Goal: Task Accomplishment & Management: Complete application form

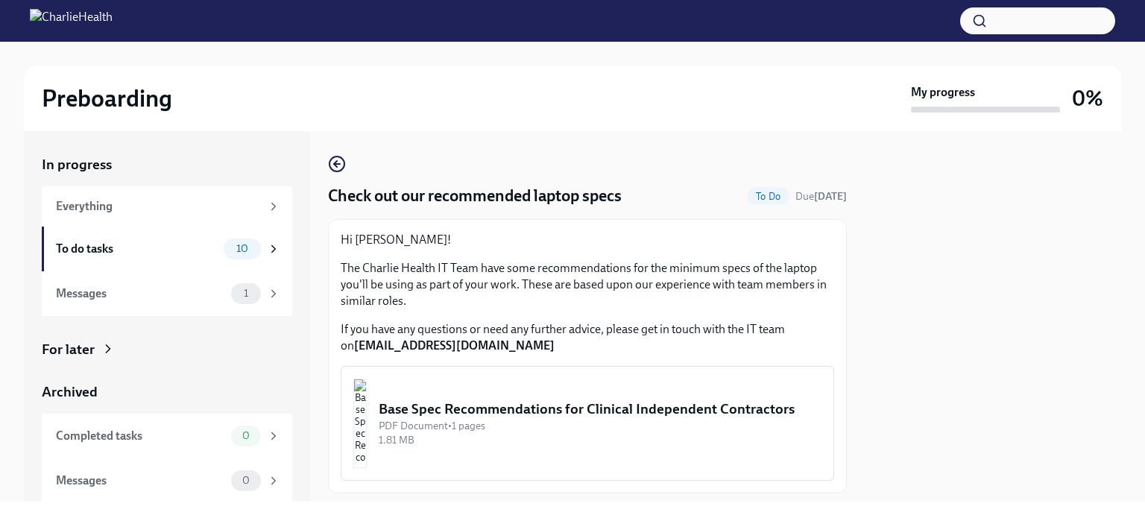
scroll to position [39, 0]
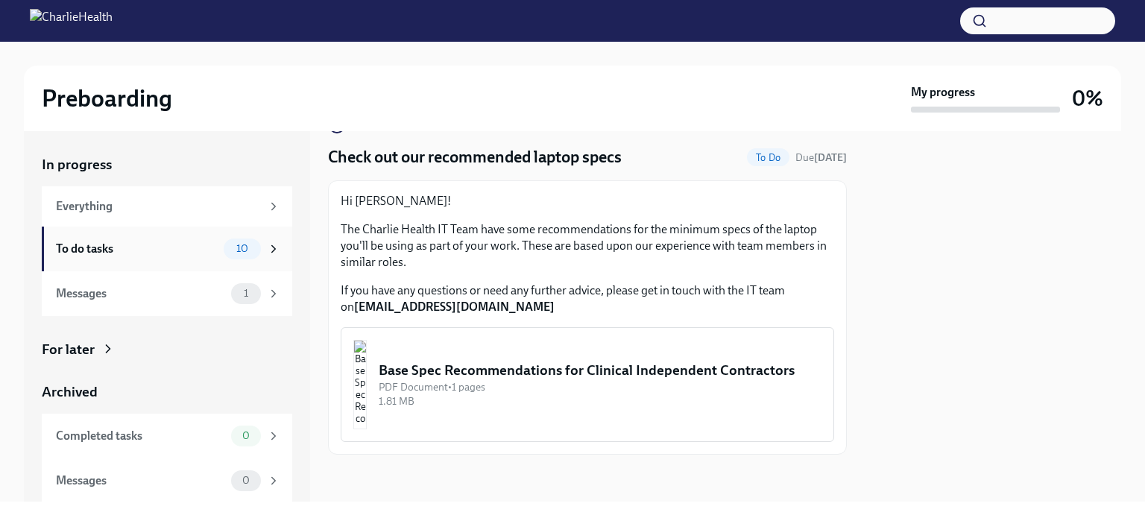
click at [191, 259] on div "To do tasks 10" at bounding box center [167, 249] width 251 height 45
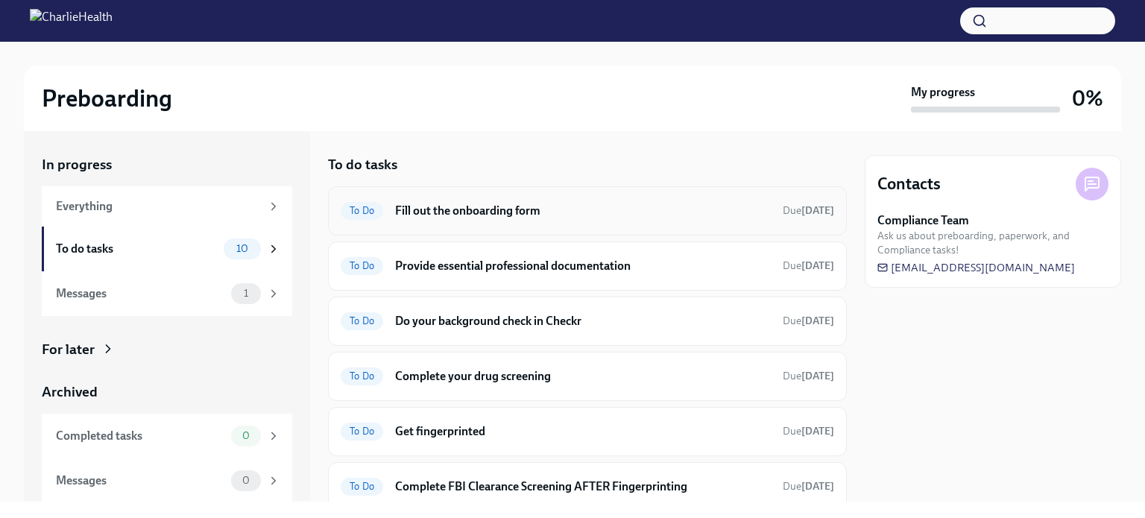
click at [360, 211] on span "To Do" at bounding box center [362, 210] width 43 height 11
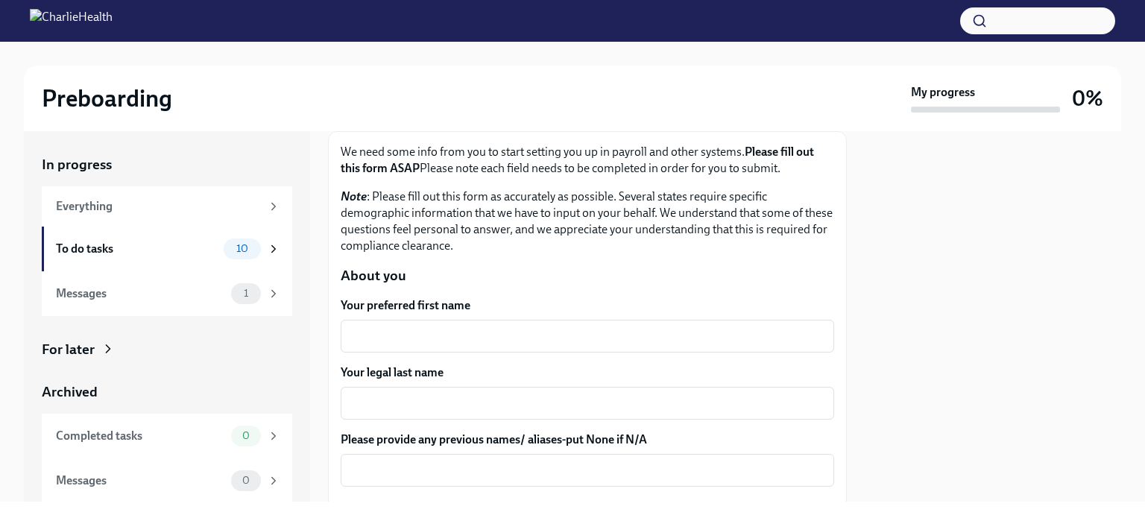
scroll to position [149, 0]
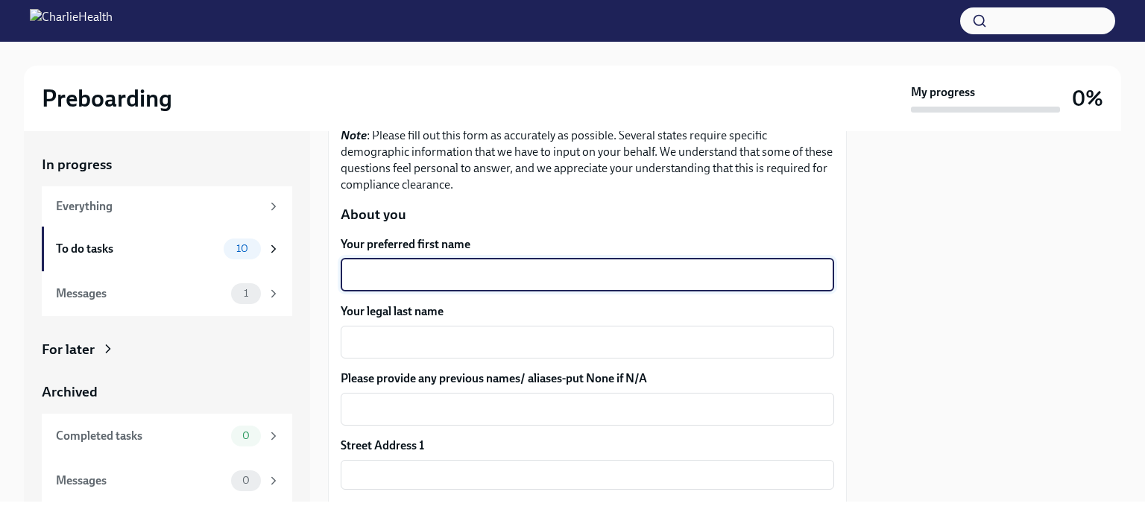
click at [442, 283] on textarea "Your preferred first name" at bounding box center [588, 275] width 476 height 18
type textarea "Katelyn"
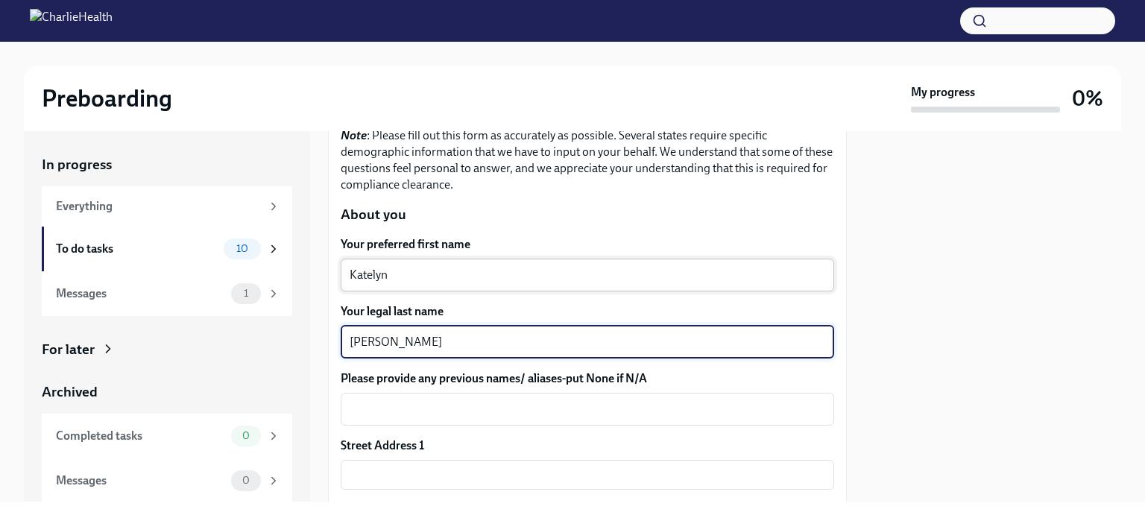
type textarea "[PERSON_NAME]"
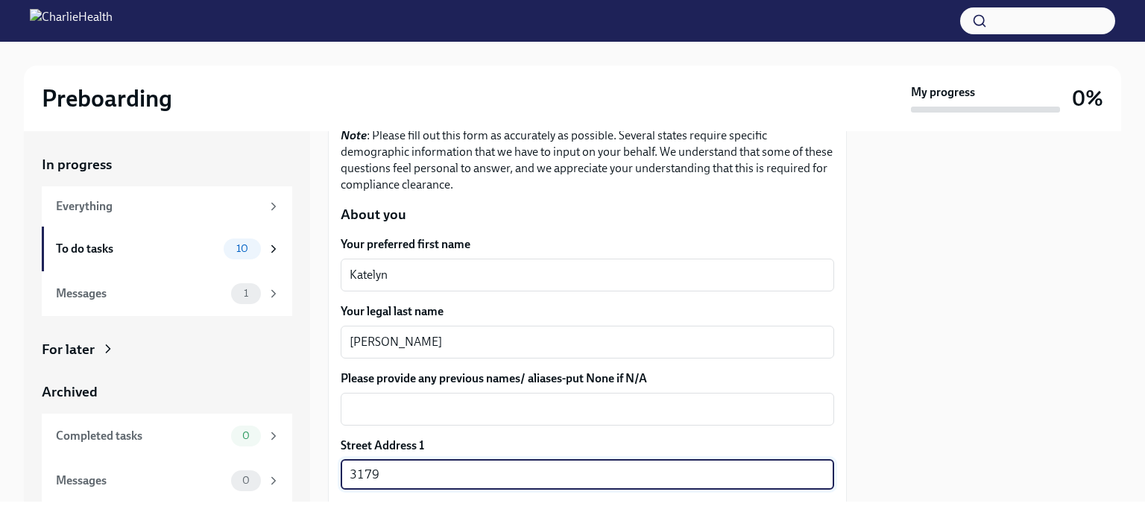
type input "[STREET_ADDRESS]"
type input "37214"
type input "[GEOGRAPHIC_DATA]"
type input "TN"
type input "US"
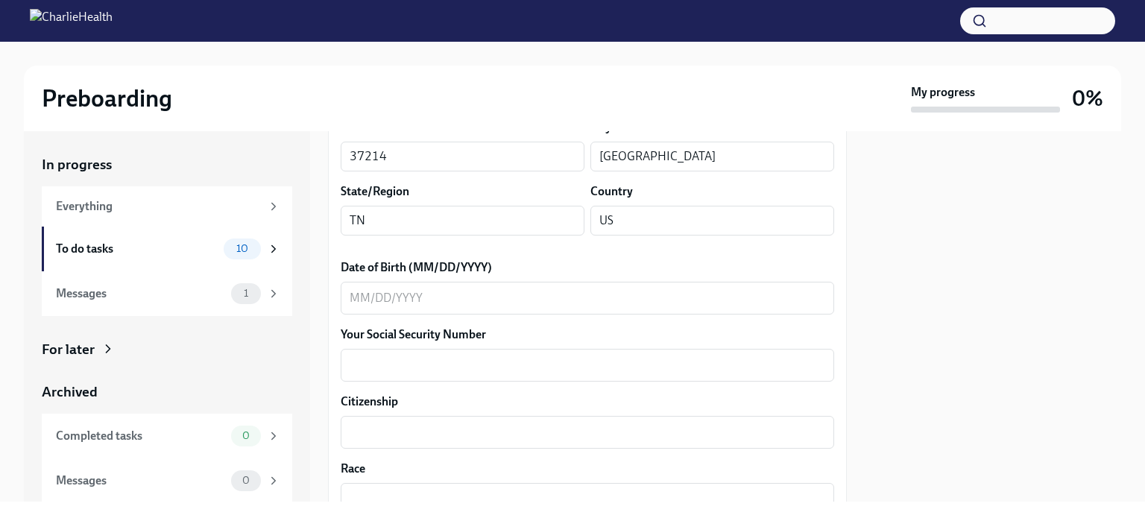
scroll to position [597, 0]
click at [356, 290] on textarea "Date of Birth (MM/DD/YYYY)" at bounding box center [588, 298] width 476 height 18
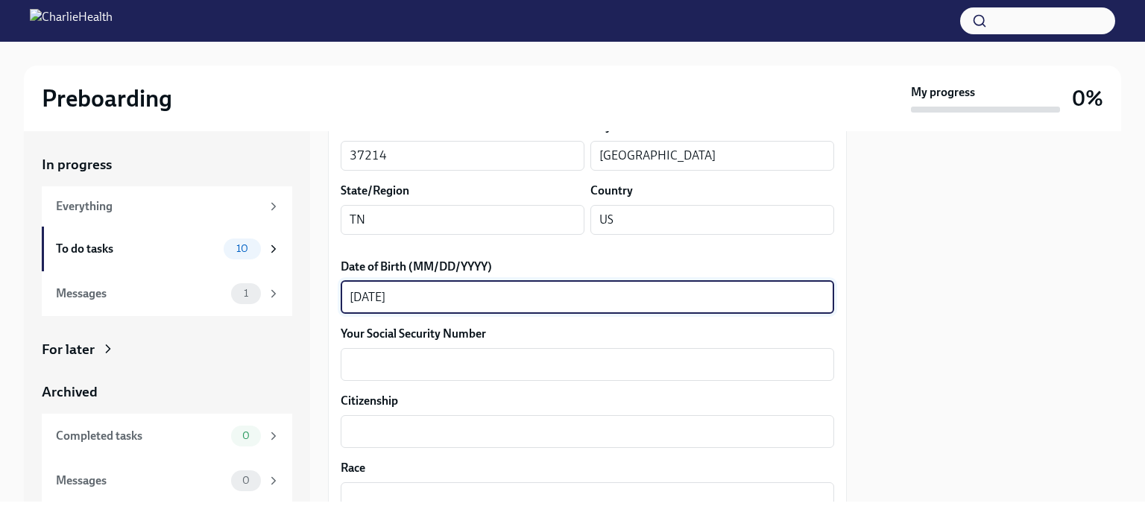
type textarea "[DATE]"
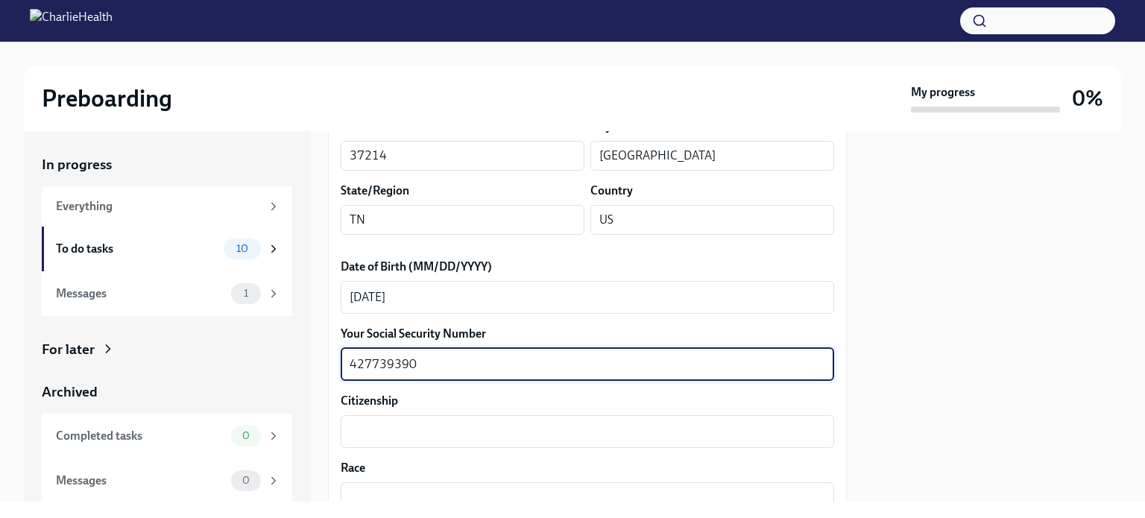
type textarea "427739390"
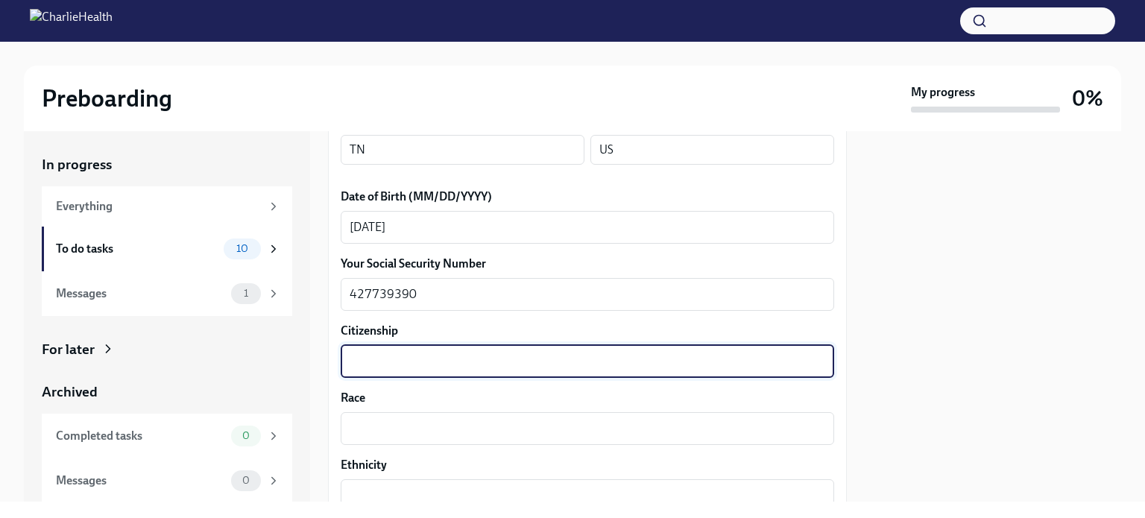
scroll to position [746, 0]
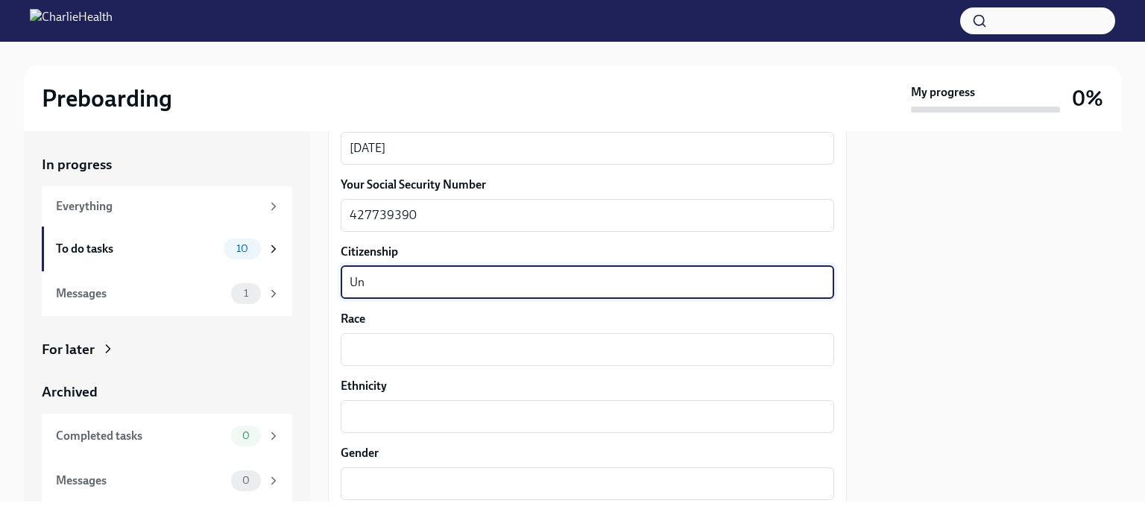
type textarea "U"
type textarea "Yes"
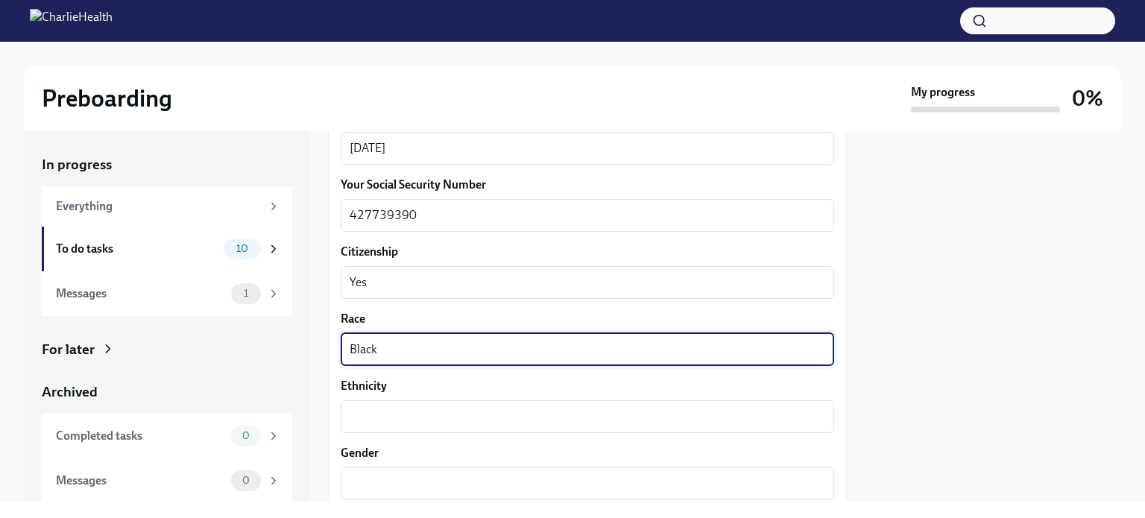
type textarea "Black"
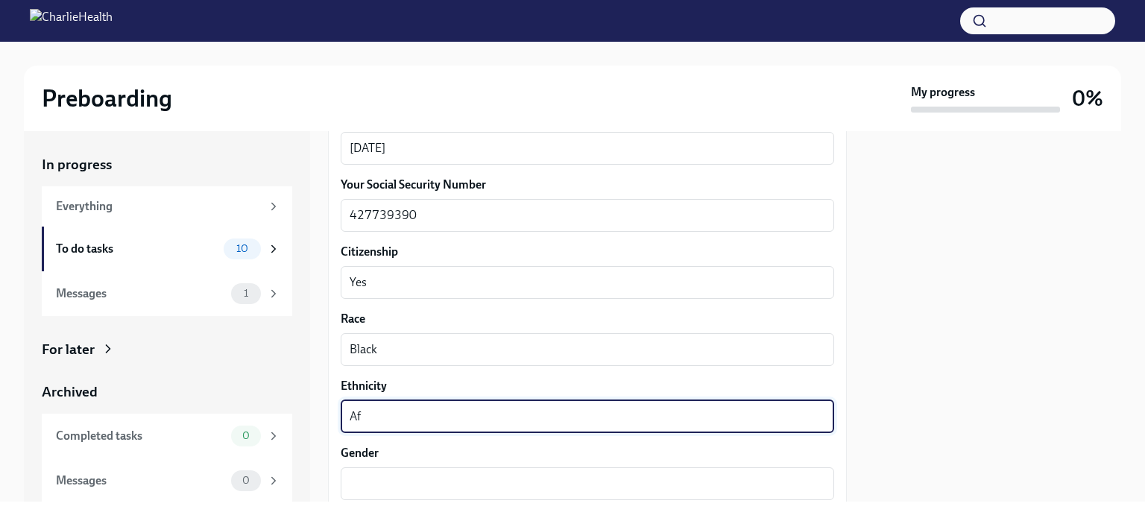
type textarea "A"
type textarea "American"
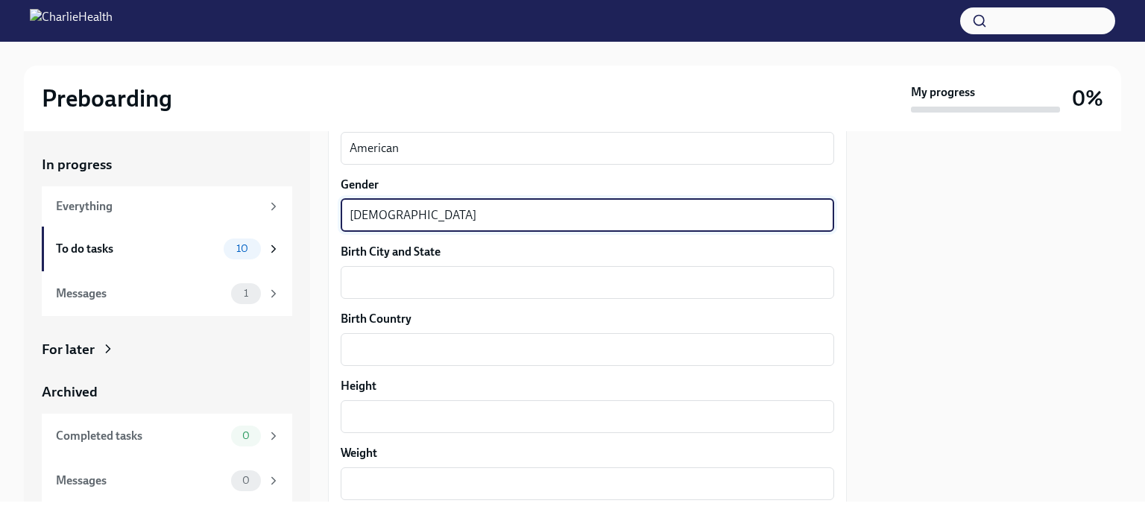
scroll to position [1044, 0]
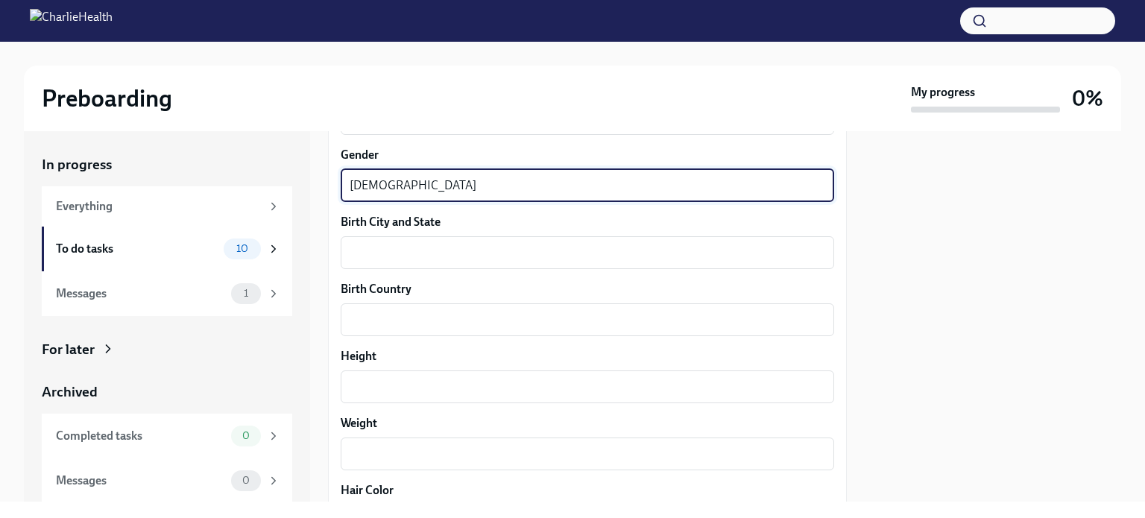
type textarea "[DEMOGRAPHIC_DATA]"
click at [409, 233] on div "Birth City and State x ​" at bounding box center [588, 241] width 494 height 55
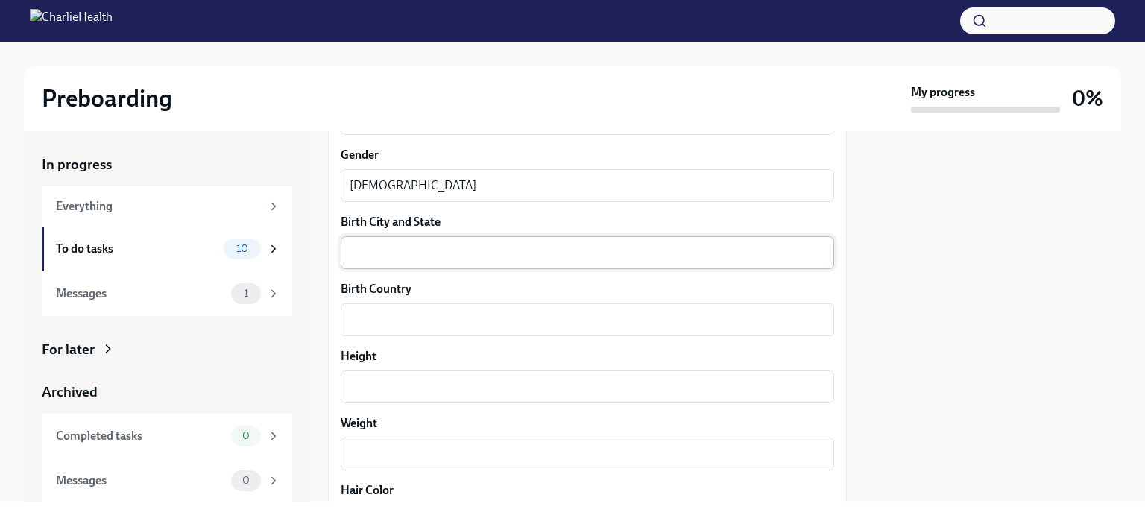
click at [407, 250] on textarea "Birth City and State" at bounding box center [588, 253] width 476 height 18
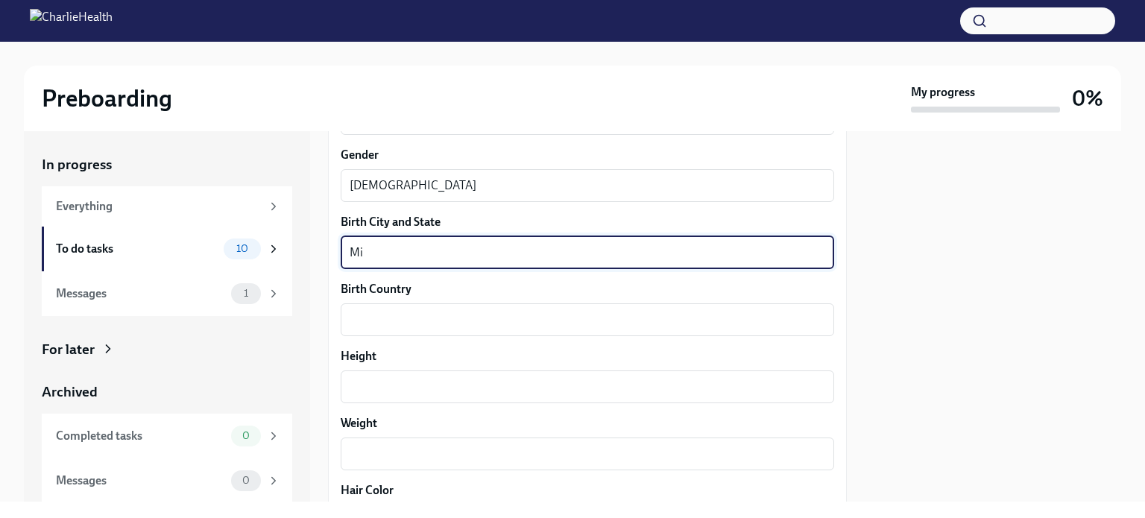
type textarea "M"
type textarea "[GEOGRAPHIC_DATA], [US_STATE]"
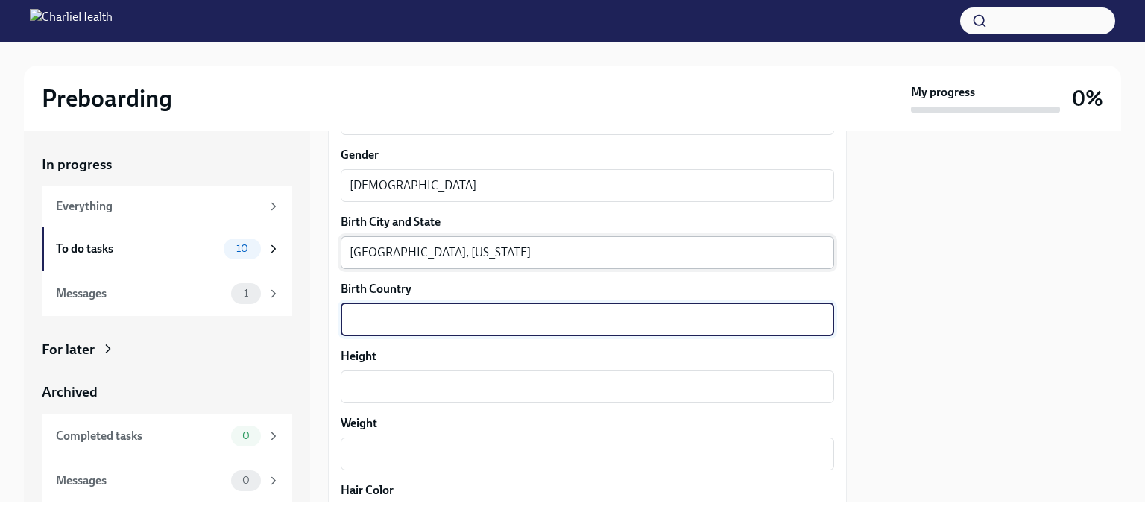
type textarea "C"
type textarea "United State of America"
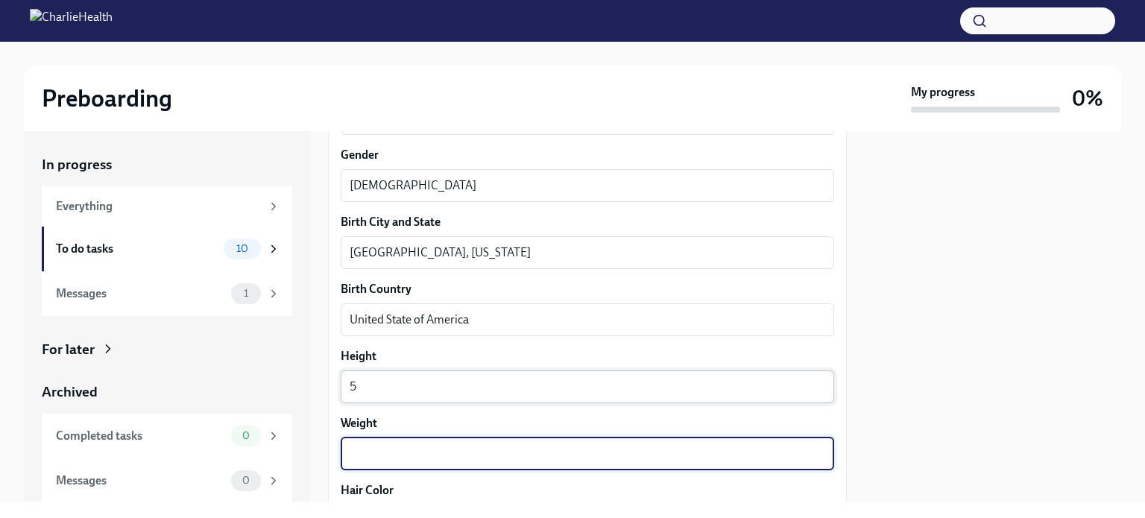
click at [415, 382] on textarea "5" at bounding box center [588, 387] width 476 height 18
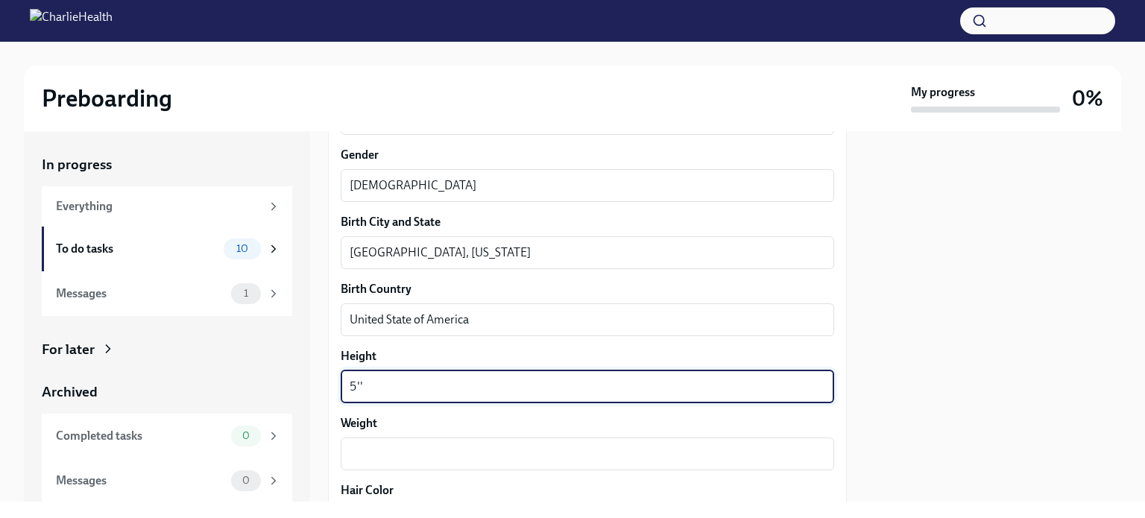
type textarea "5''"
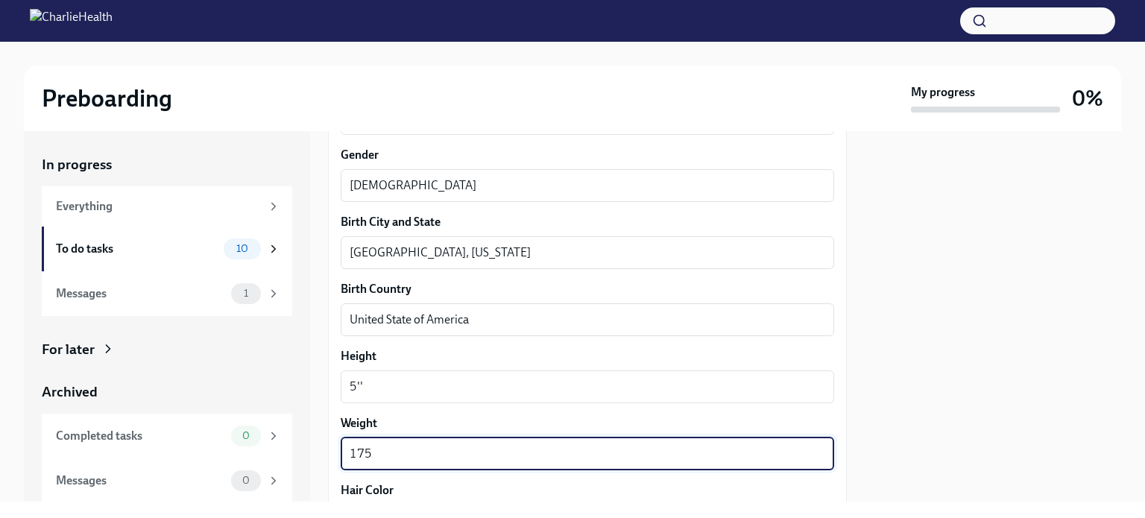
type textarea "175"
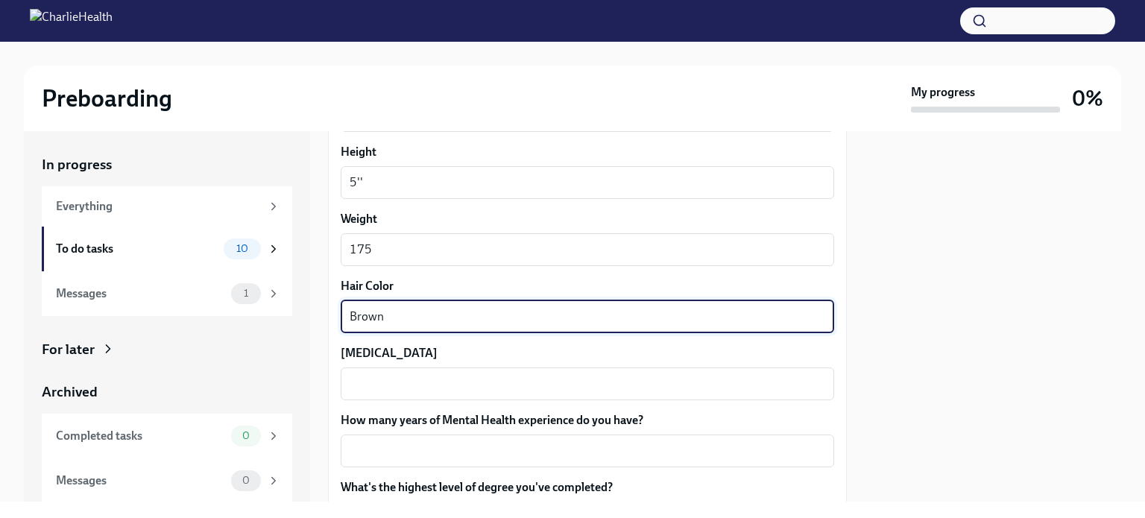
type textarea "Brown"
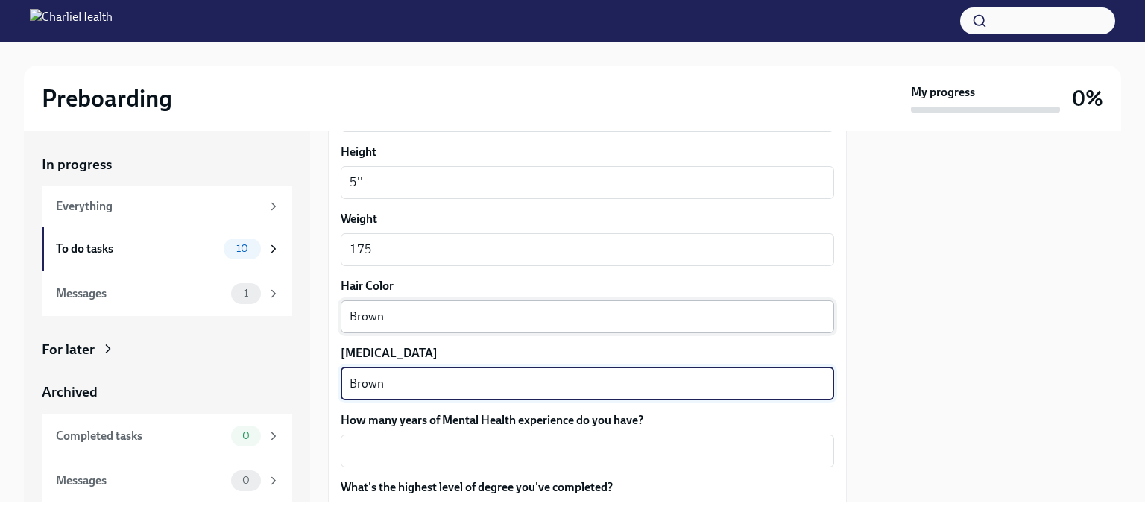
type textarea "Brown"
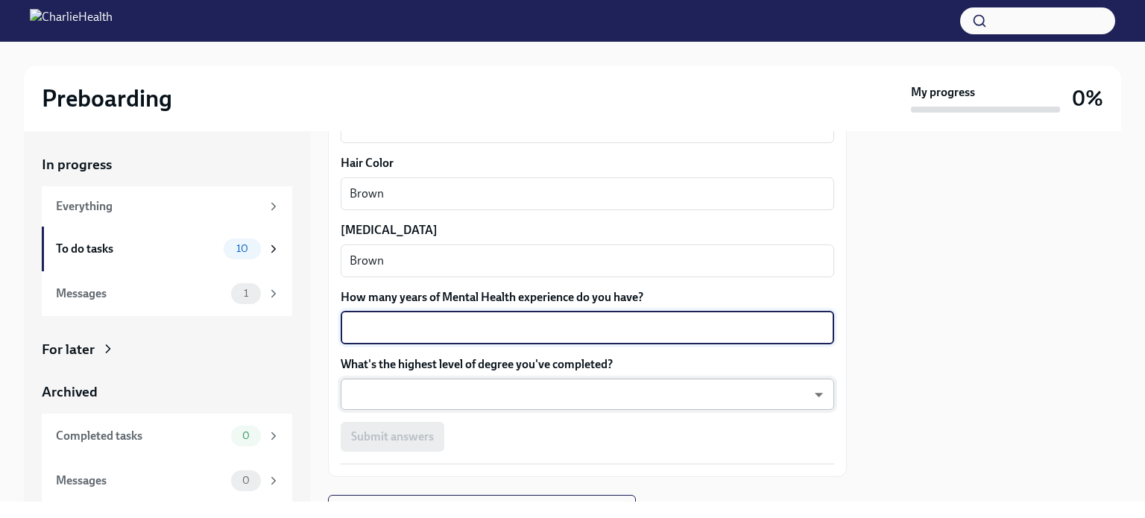
scroll to position [1441, 0]
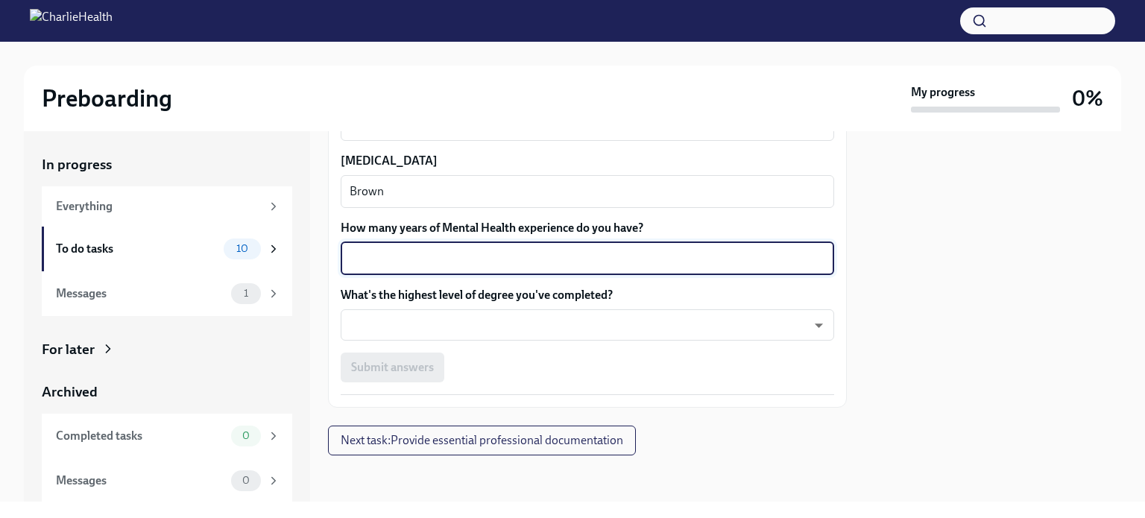
click at [446, 253] on textarea "How many years of Mental Health experience do you have?" at bounding box center [588, 259] width 476 height 18
type textarea "5"
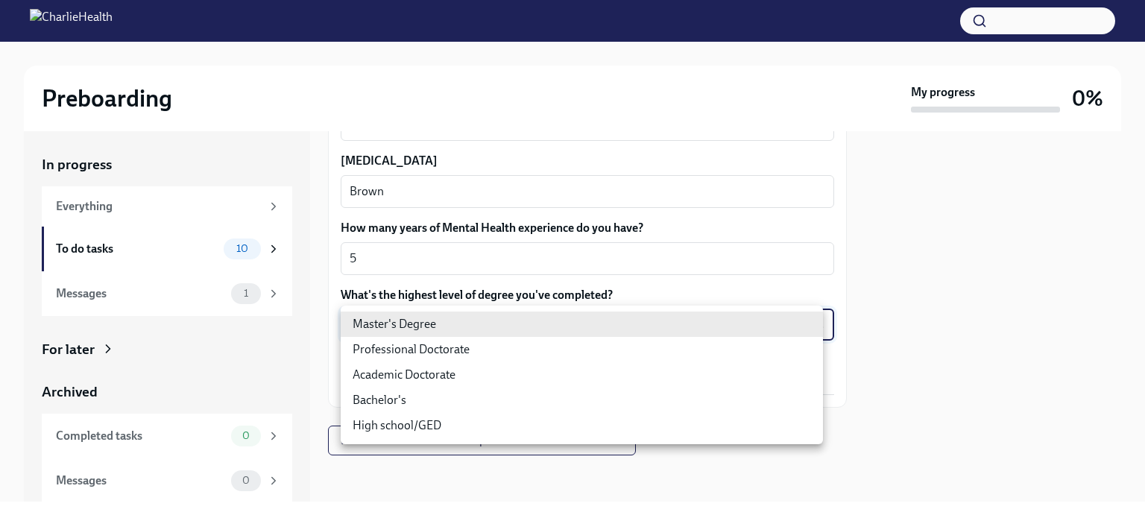
click at [496, 312] on body "Preboarding My progress 0% In progress Everything To do tasks 10 Messages 1 For…" at bounding box center [572, 259] width 1145 height 518
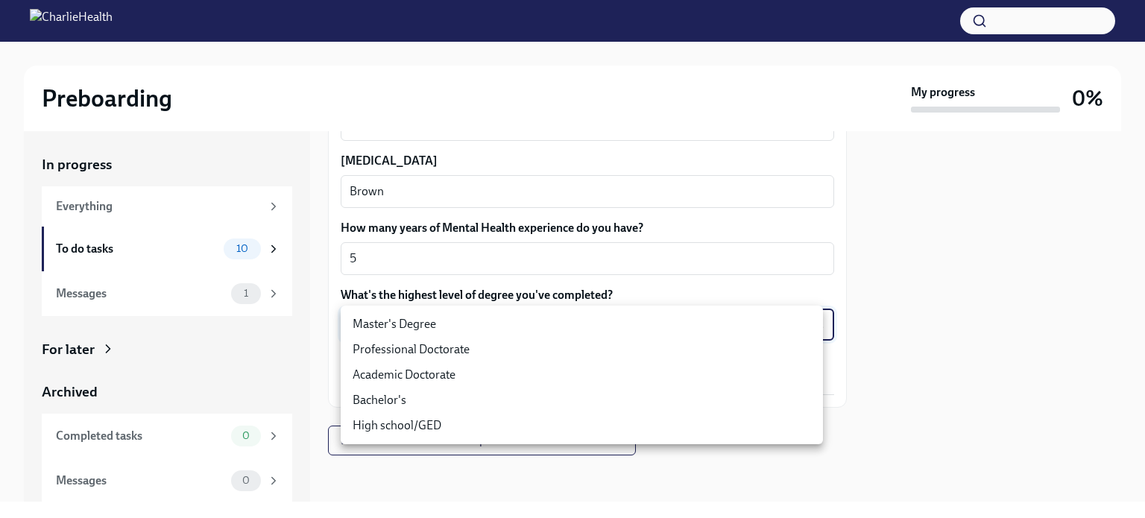
click at [412, 318] on li "Master's Degree" at bounding box center [582, 324] width 482 height 25
type input "2vBr-ghkD"
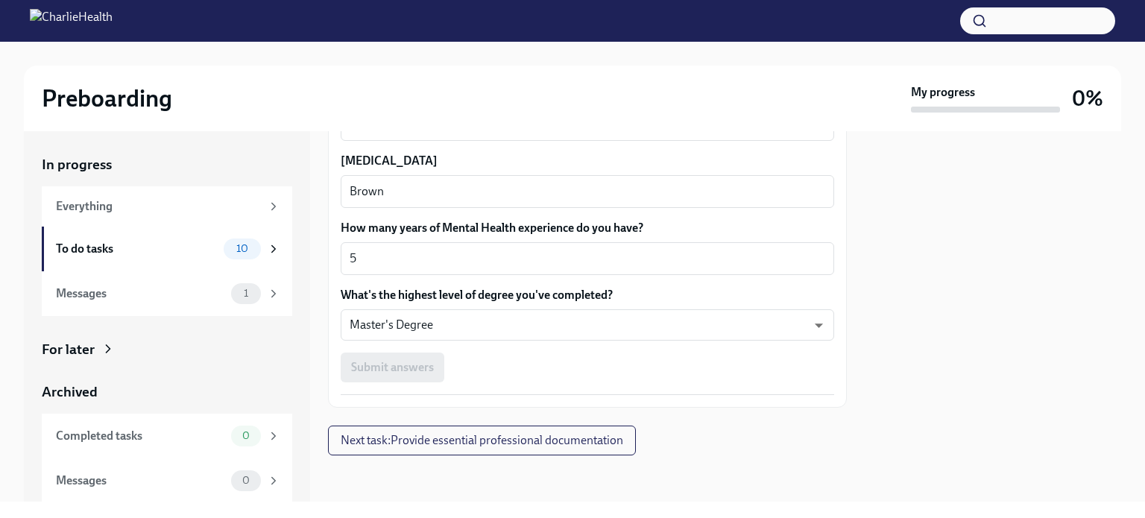
click at [553, 375] on div "Submit answers" at bounding box center [588, 368] width 494 height 30
click at [527, 446] on span "Next task : Provide essential professional documentation" at bounding box center [482, 440] width 283 height 15
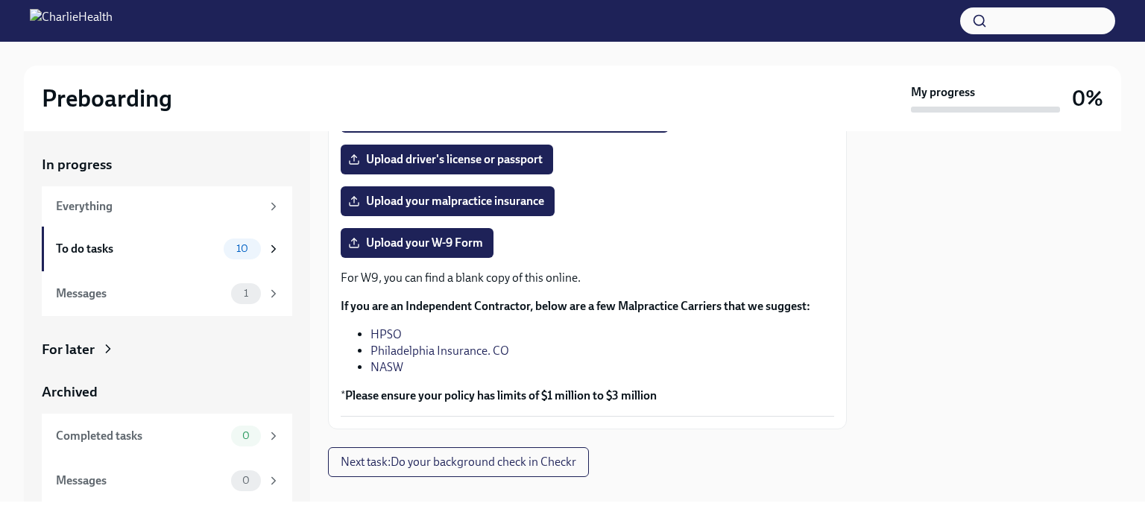
scroll to position [366, 0]
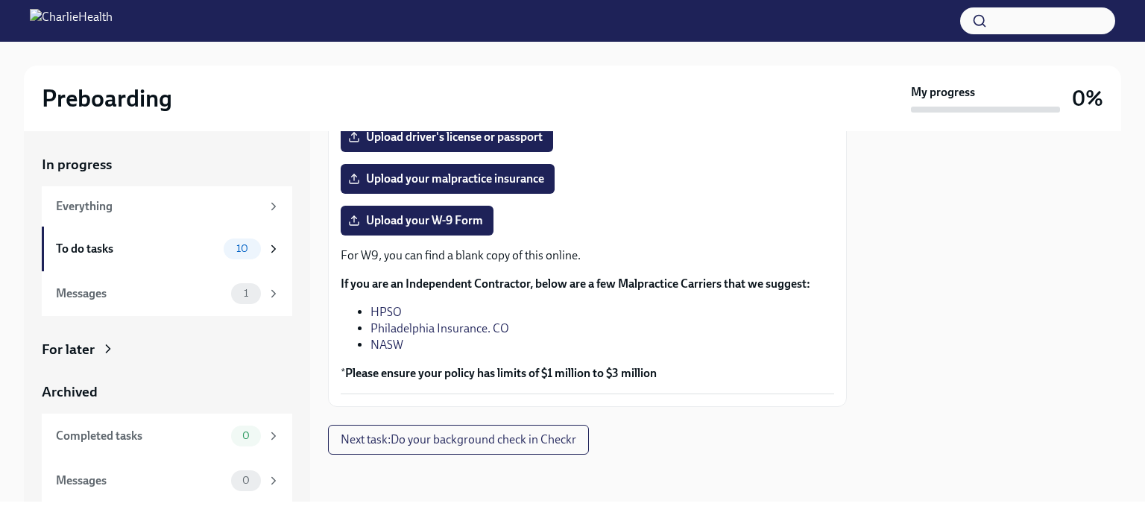
click at [389, 308] on link "HPSO" at bounding box center [386, 312] width 31 height 14
